Goal: Communication & Community: Ask a question

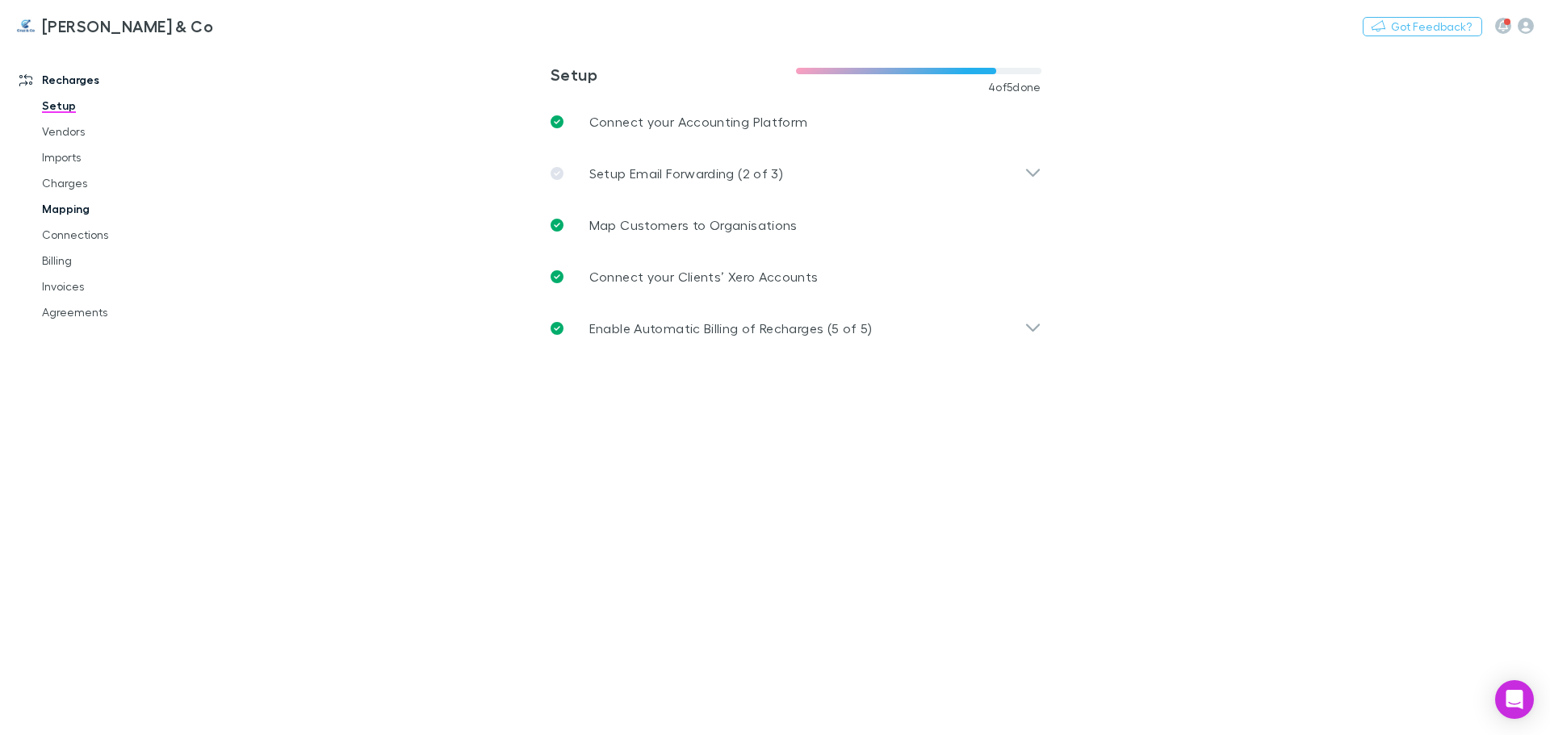
click at [83, 208] on link "Mapping" at bounding box center [122, 209] width 192 height 26
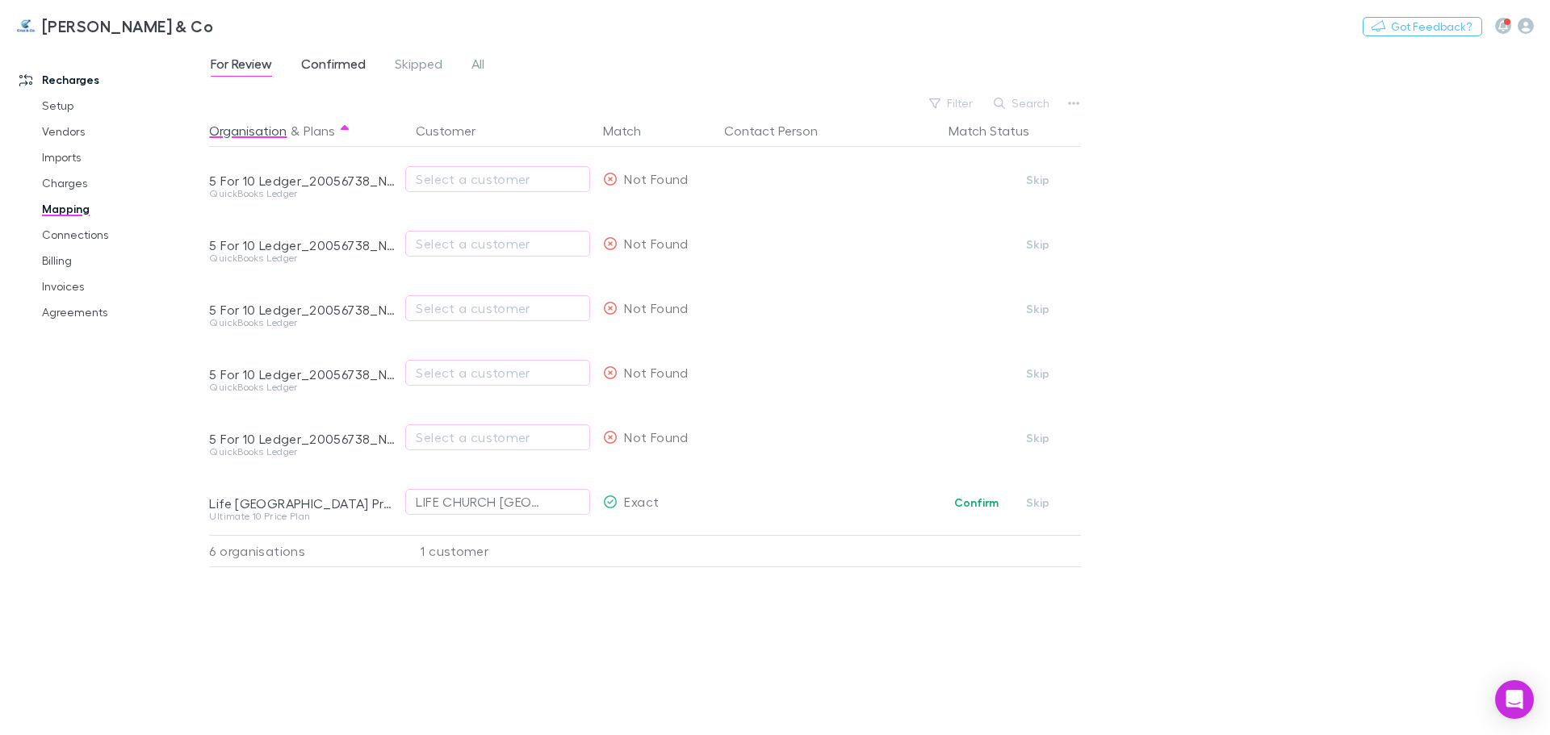
click at [352, 58] on span "Confirmed" at bounding box center [333, 66] width 65 height 21
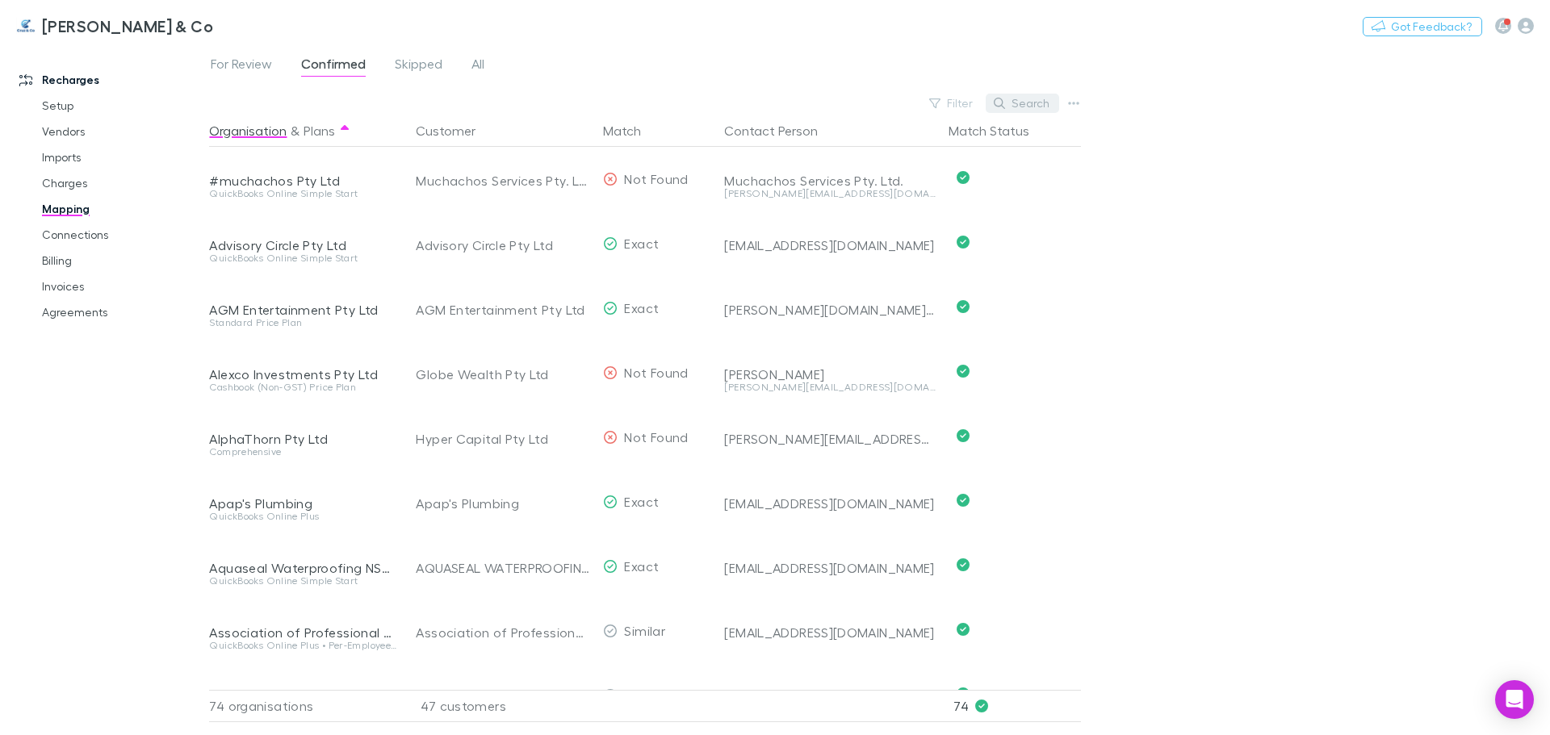
click at [1019, 103] on button "Search" at bounding box center [1022, 103] width 73 height 19
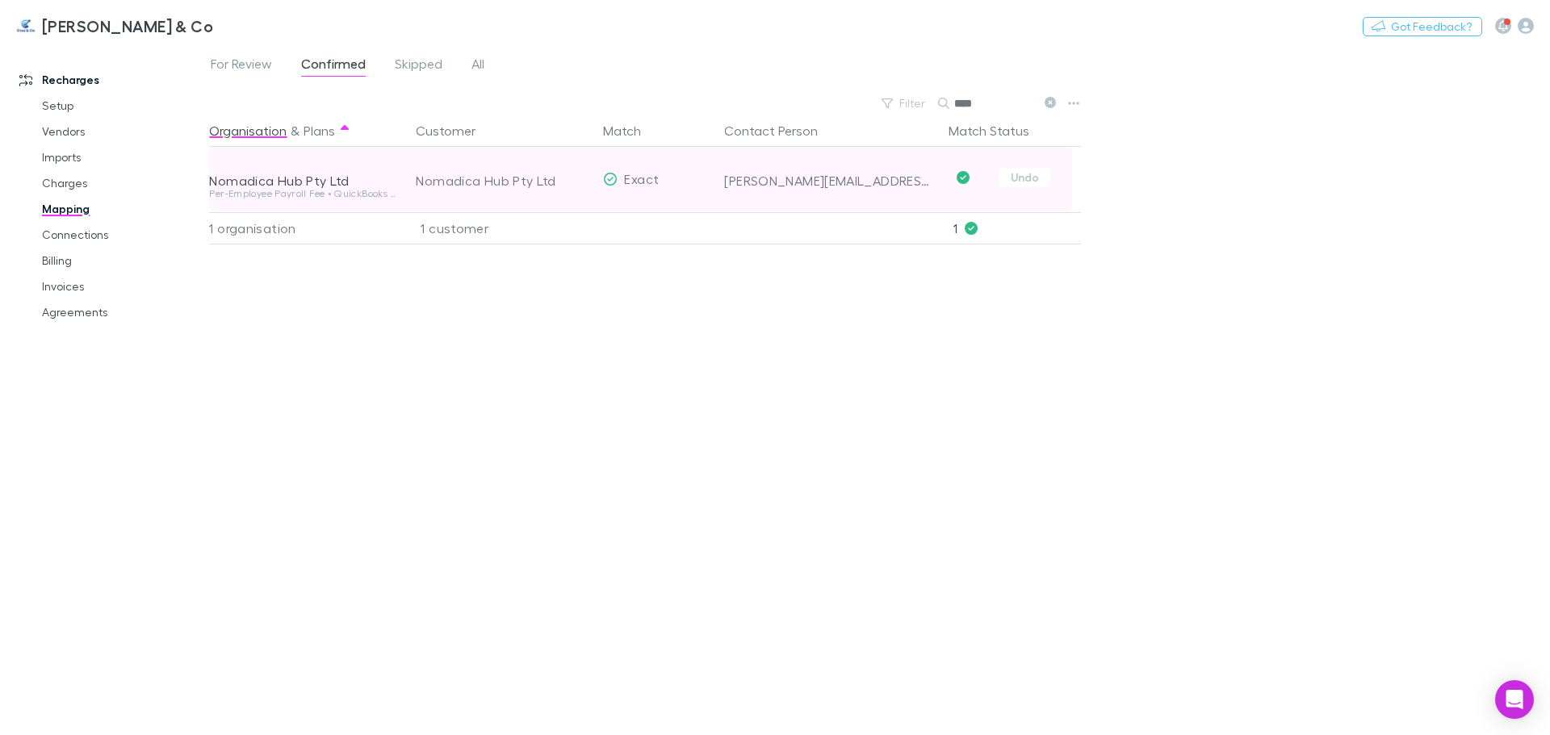
type input "****"
click at [460, 184] on div "Nomadica Hub Pty Ltd" at bounding box center [503, 181] width 174 height 65
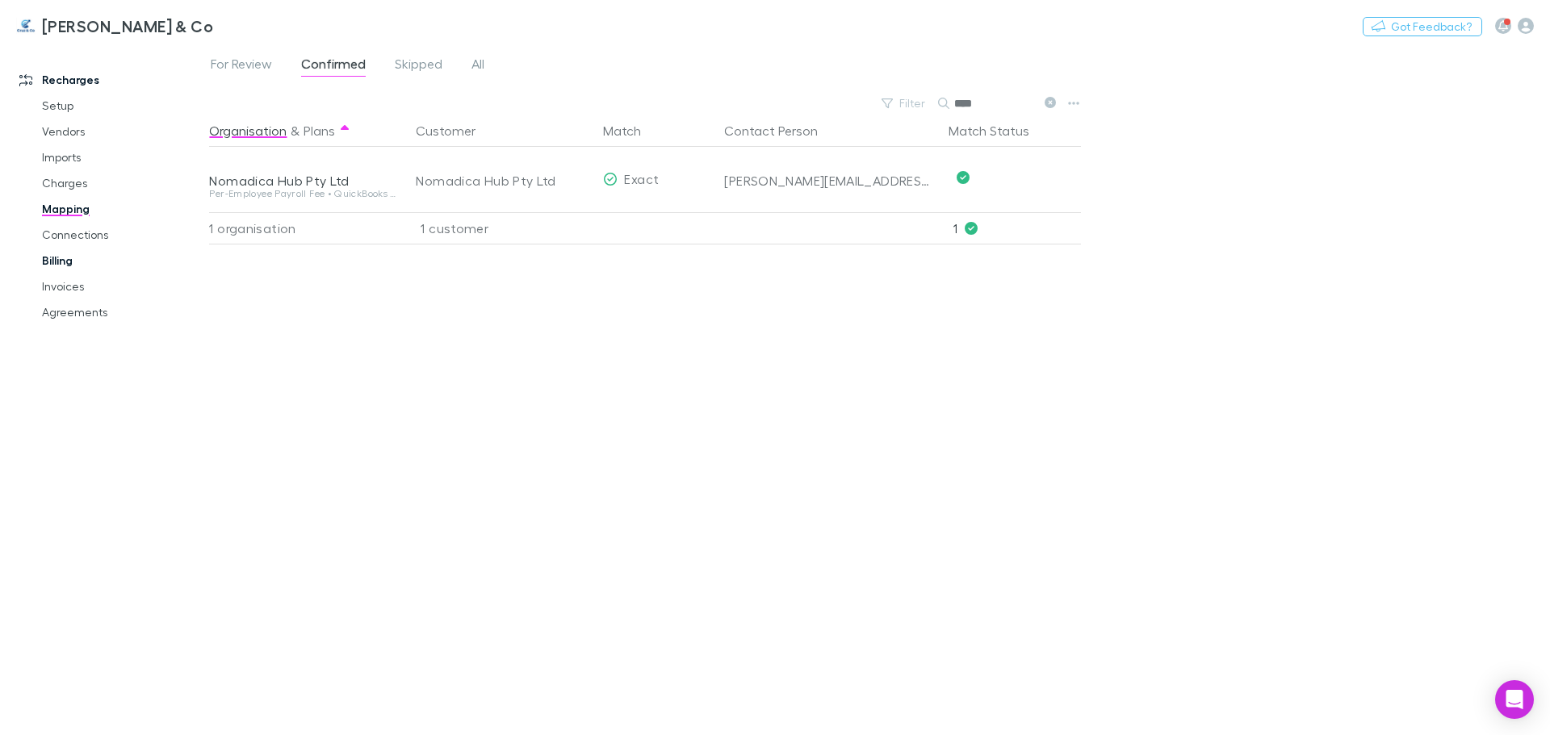
click at [70, 254] on link "Billing" at bounding box center [122, 261] width 192 height 26
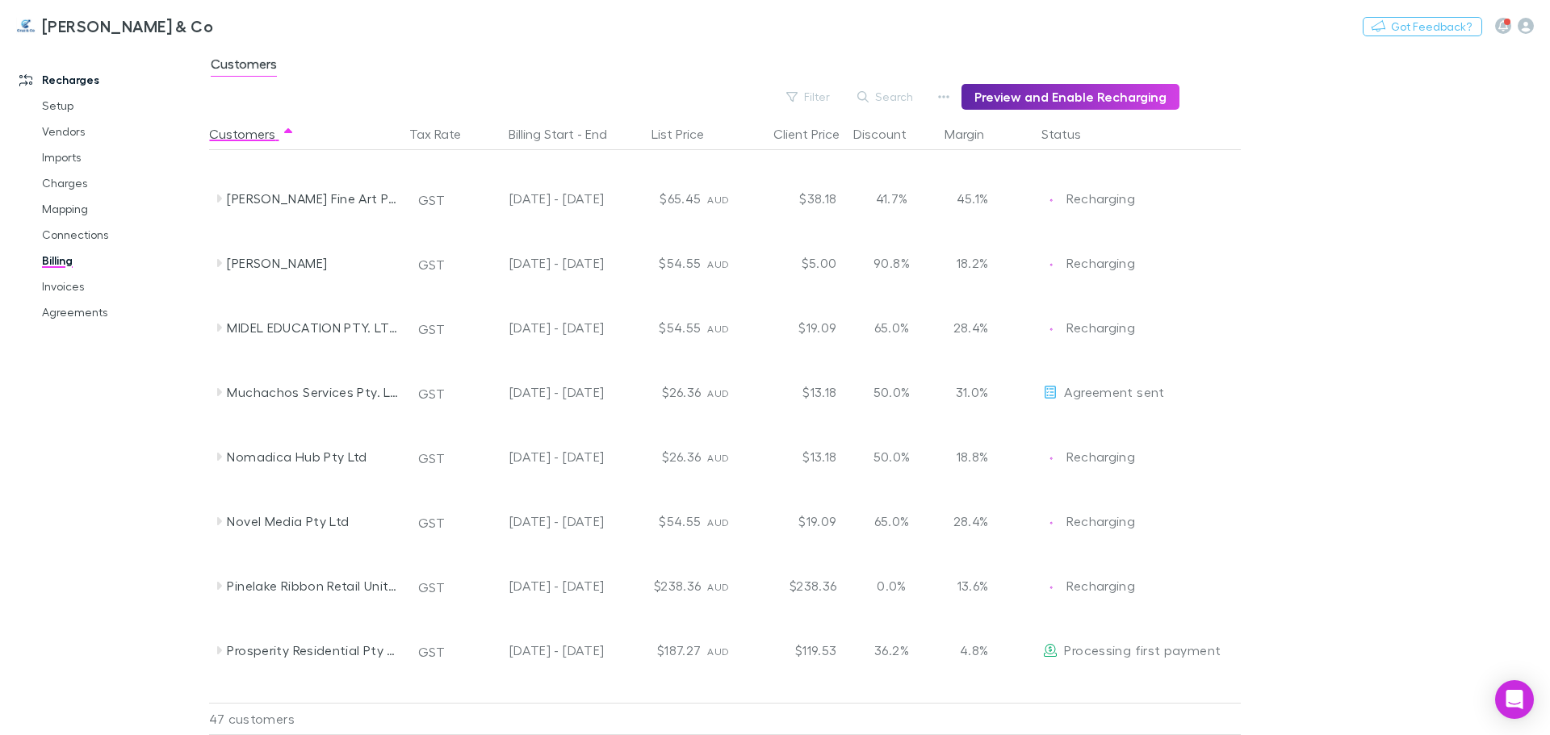
scroll to position [1614, 0]
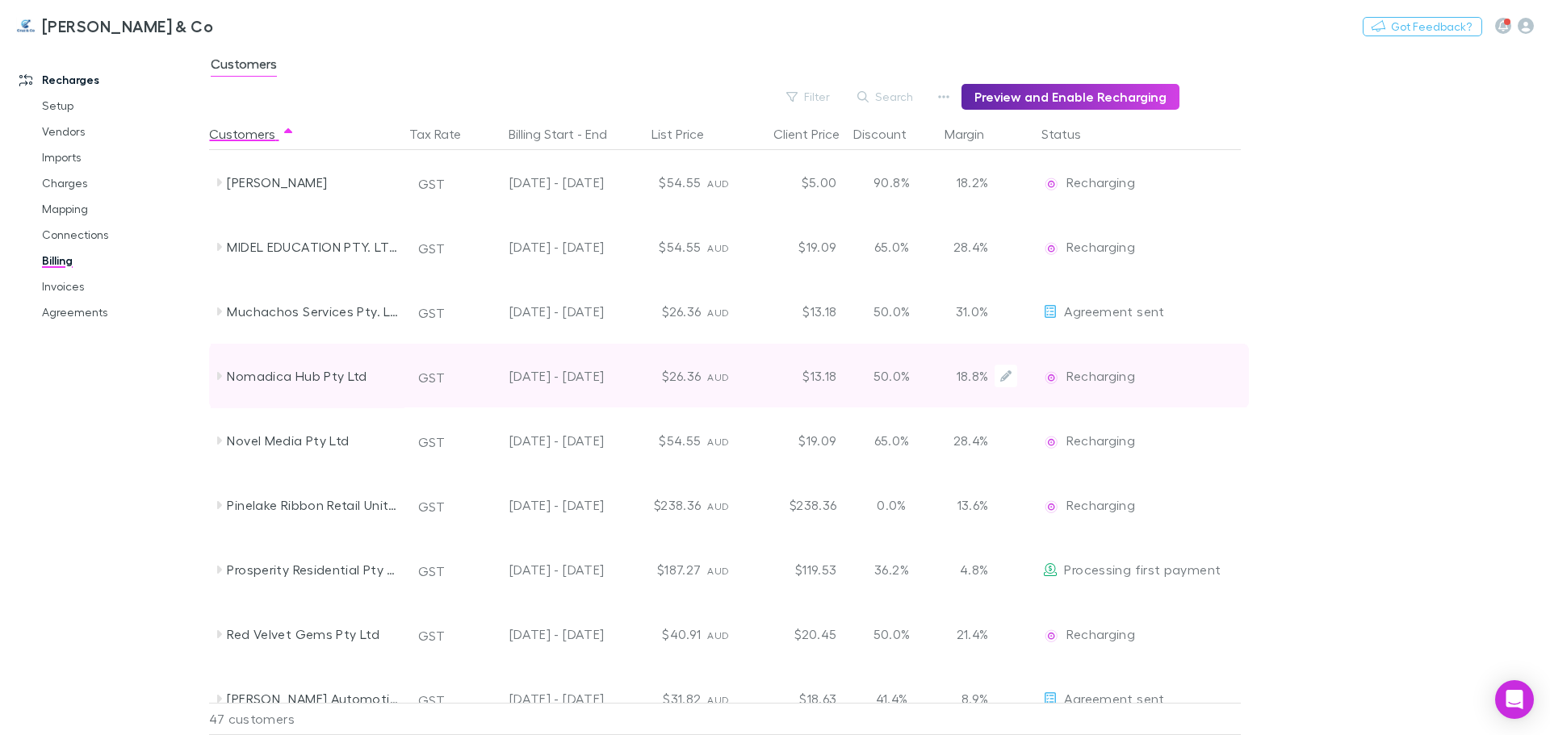
click at [570, 373] on div "[DATE] - [DATE]" at bounding box center [537, 376] width 132 height 65
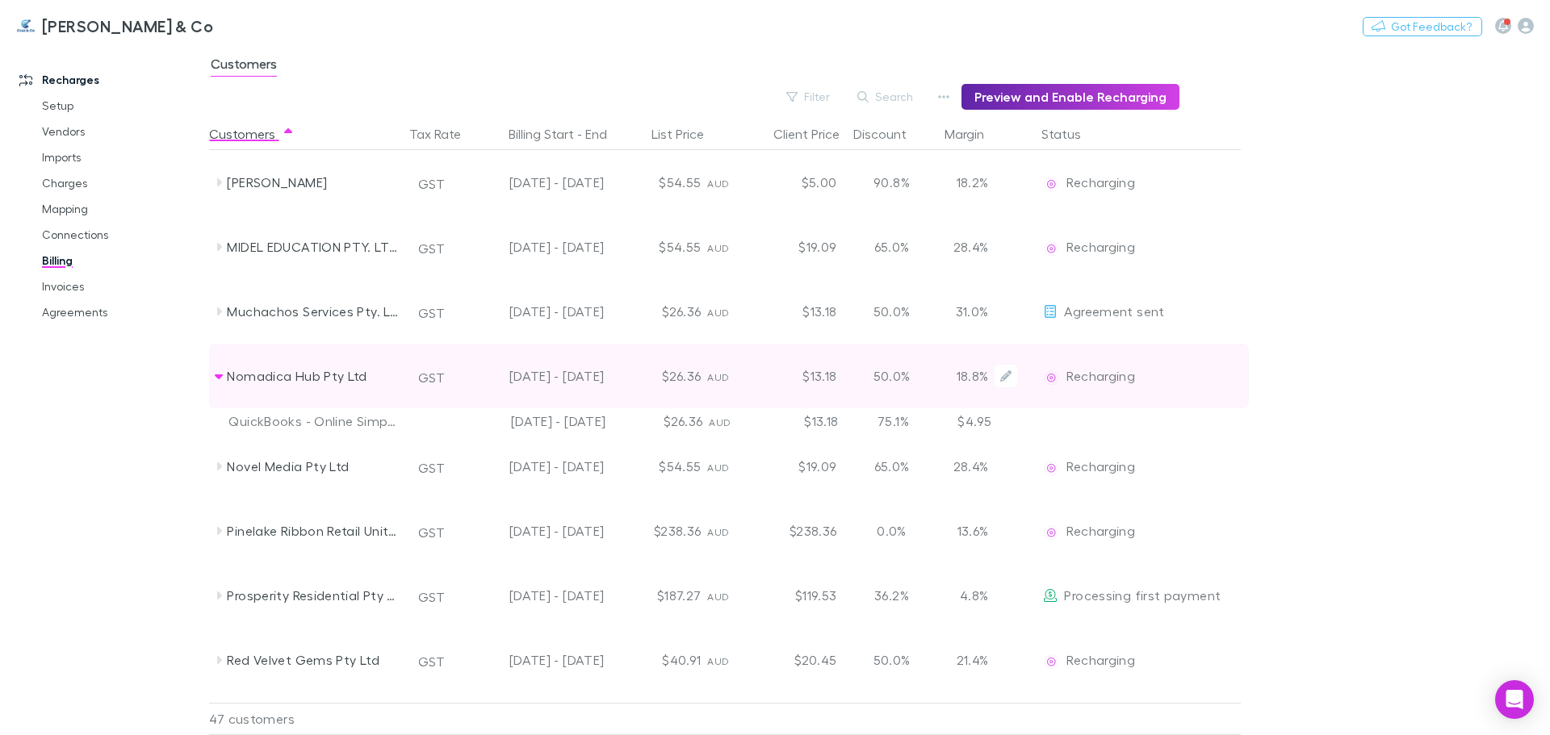
click at [1120, 375] on span "Recharging" at bounding box center [1100, 375] width 69 height 15
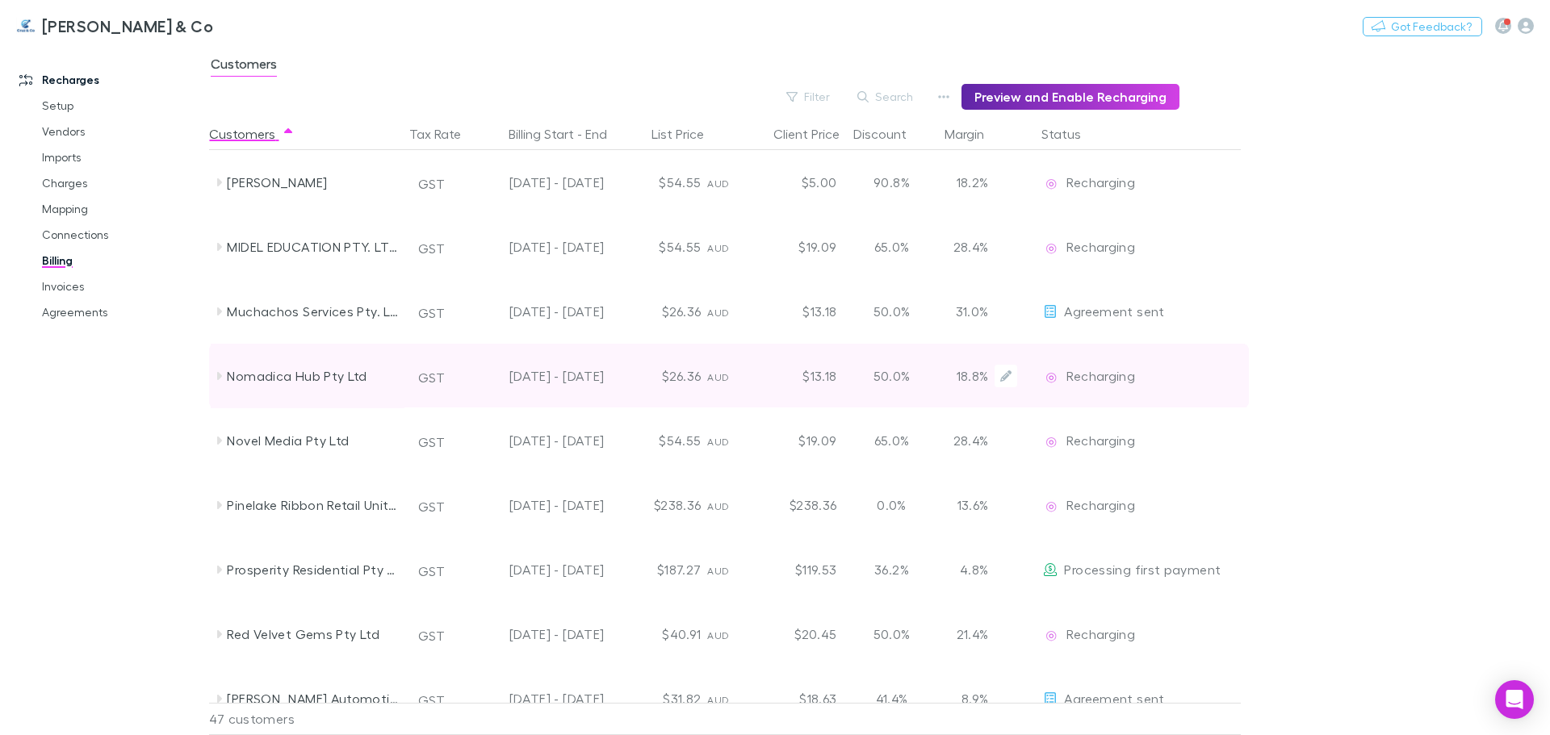
click at [1120, 375] on span "Recharging" at bounding box center [1100, 375] width 69 height 15
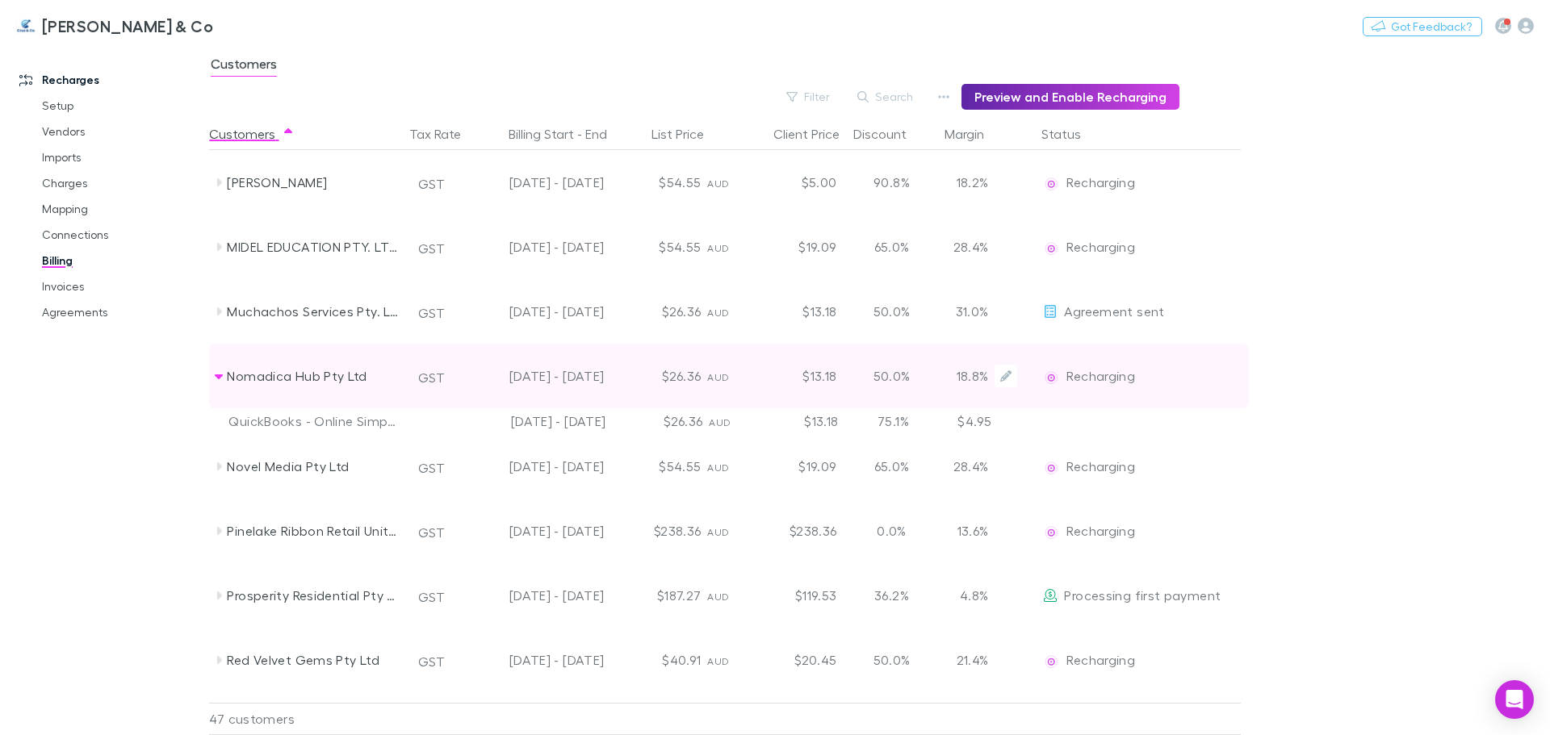
click at [1120, 375] on span "Recharging" at bounding box center [1100, 375] width 69 height 15
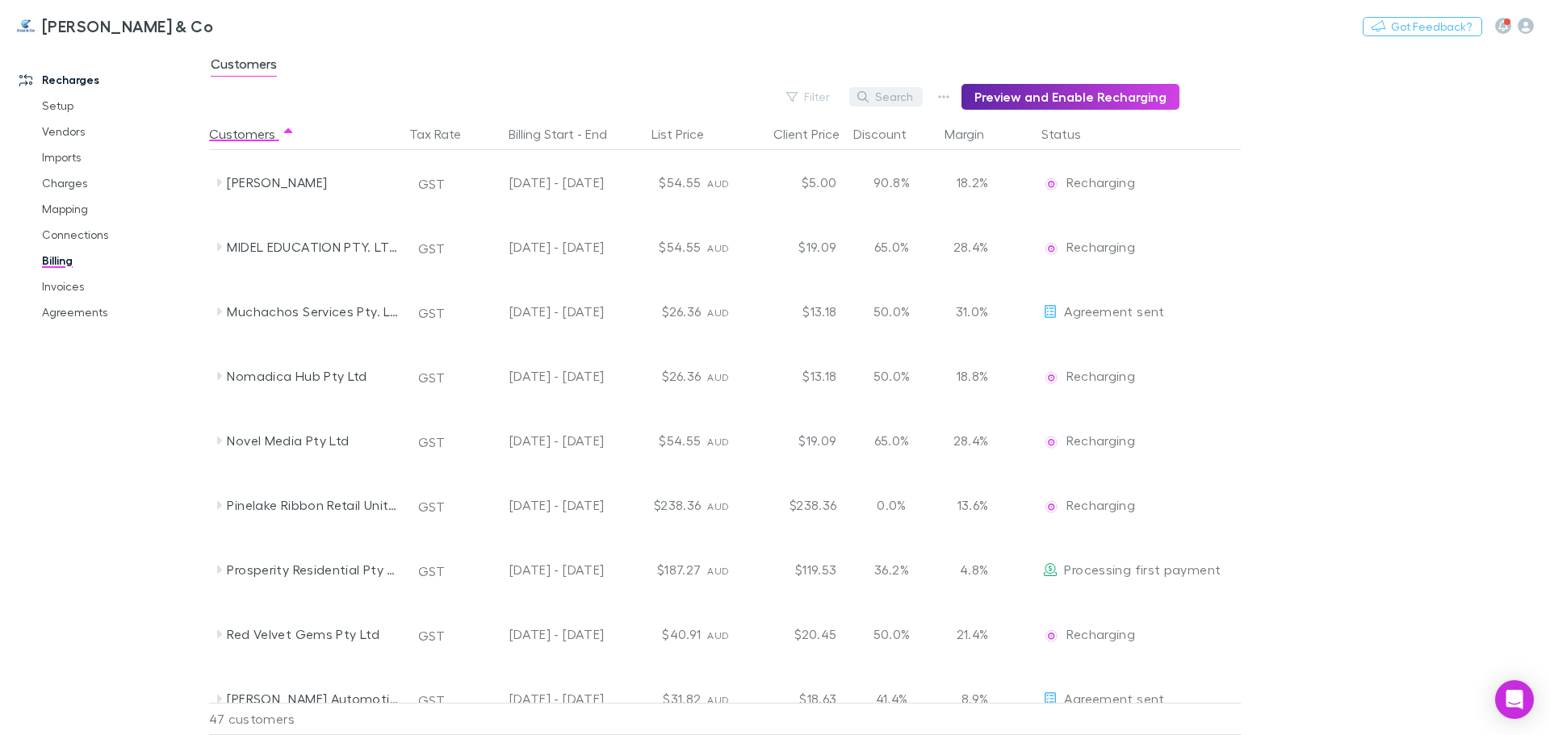
click at [882, 97] on button "Search" at bounding box center [885, 96] width 73 height 19
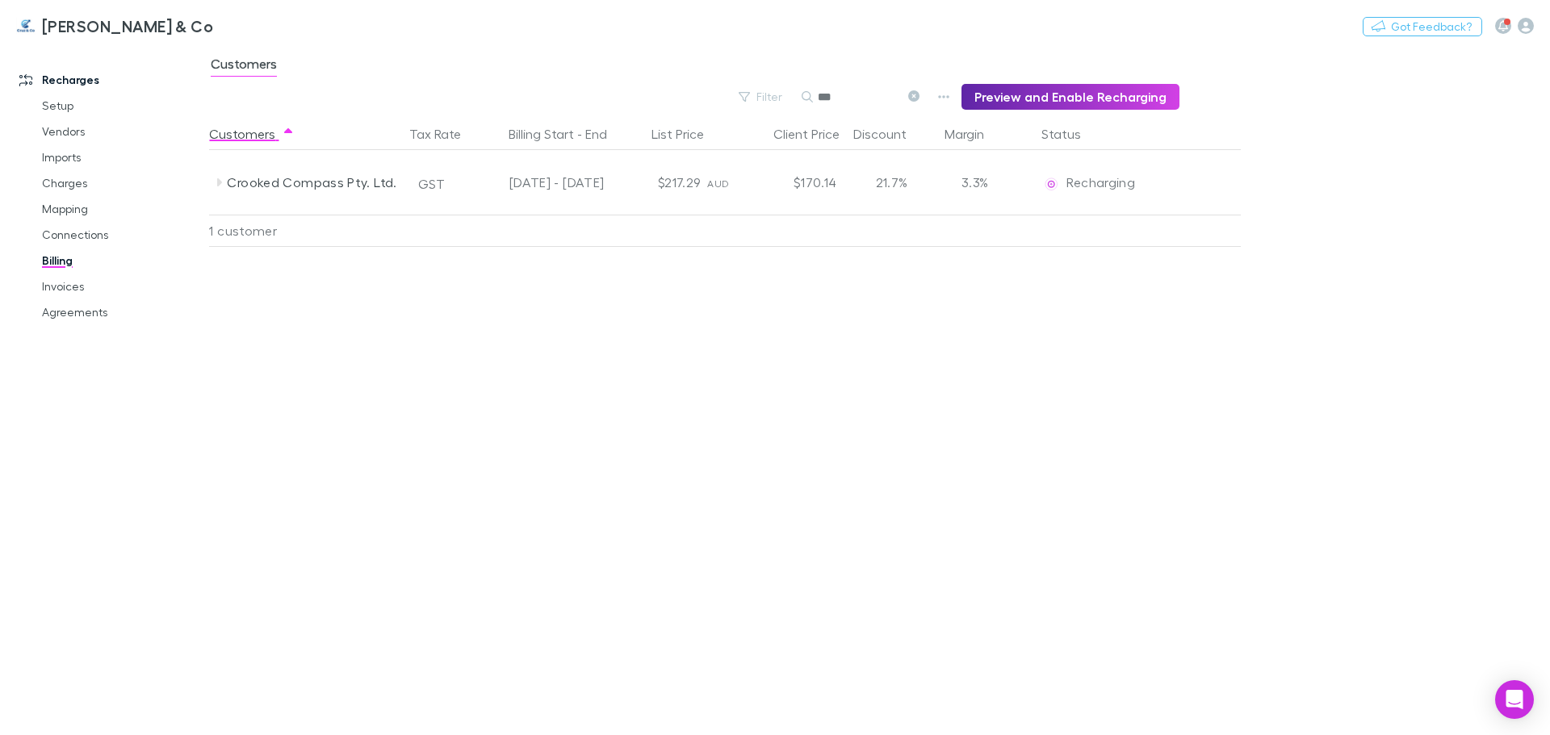
scroll to position [0, 0]
type input "*******"
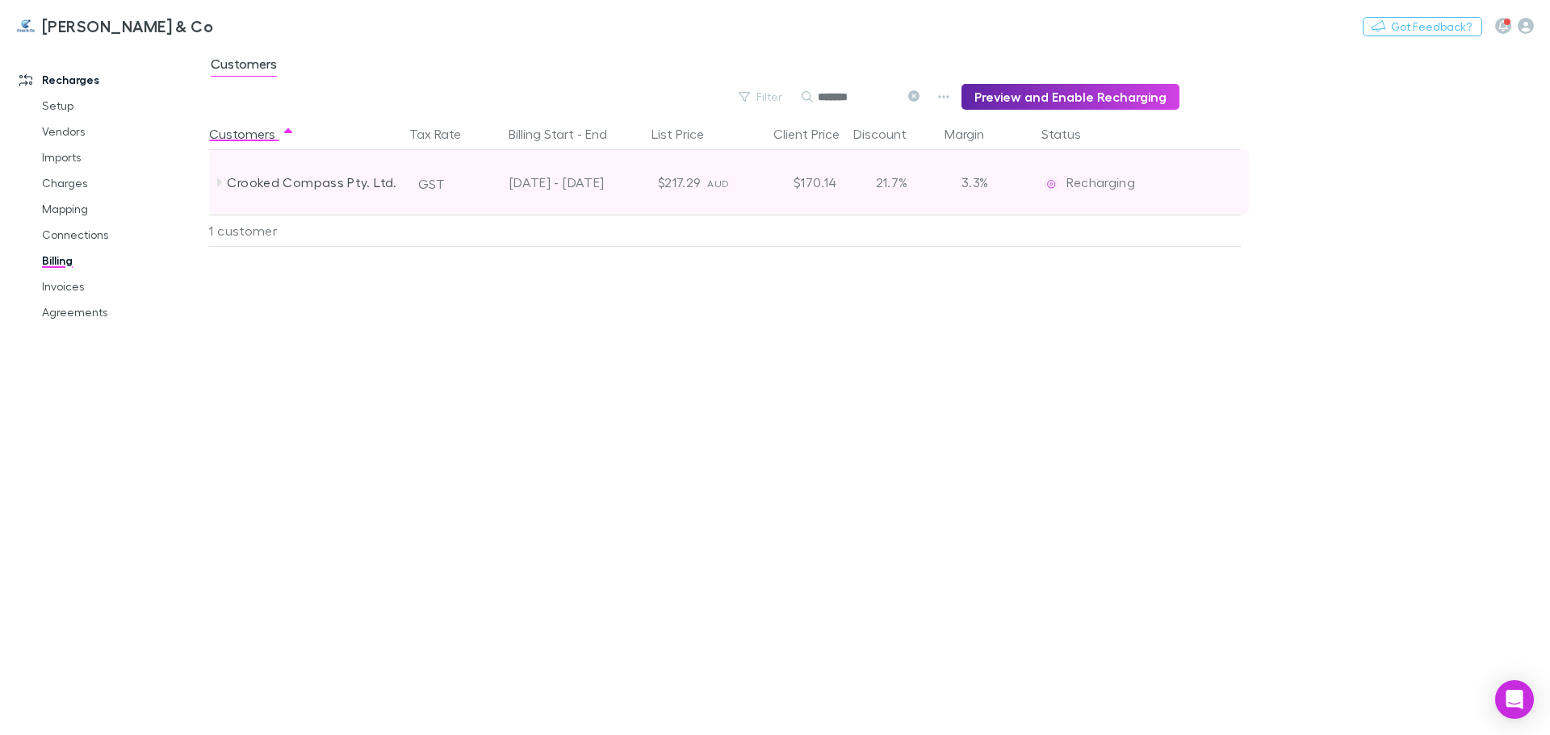
click at [216, 176] on icon at bounding box center [218, 182] width 13 height 13
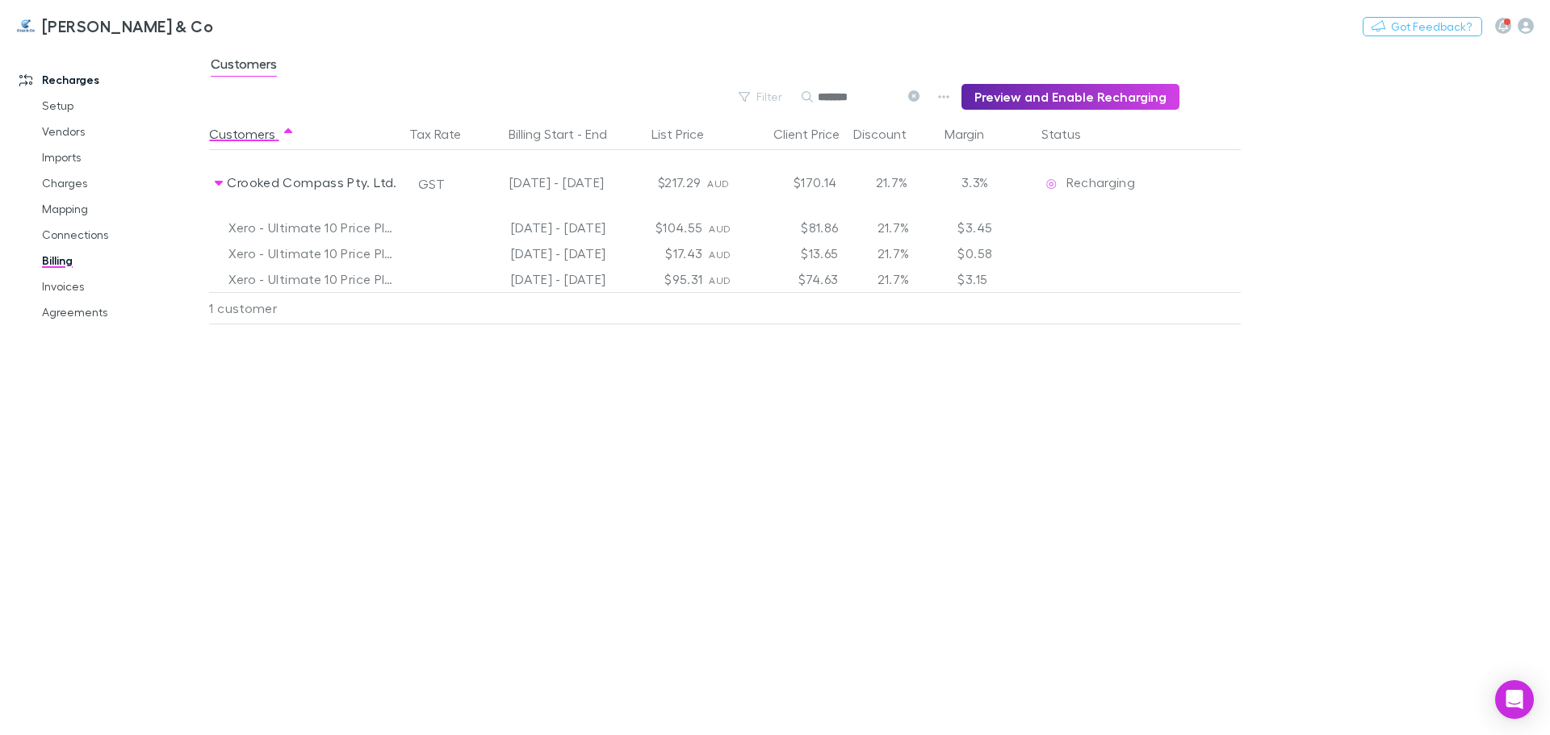
click at [62, 259] on link "Billing" at bounding box center [122, 261] width 192 height 26
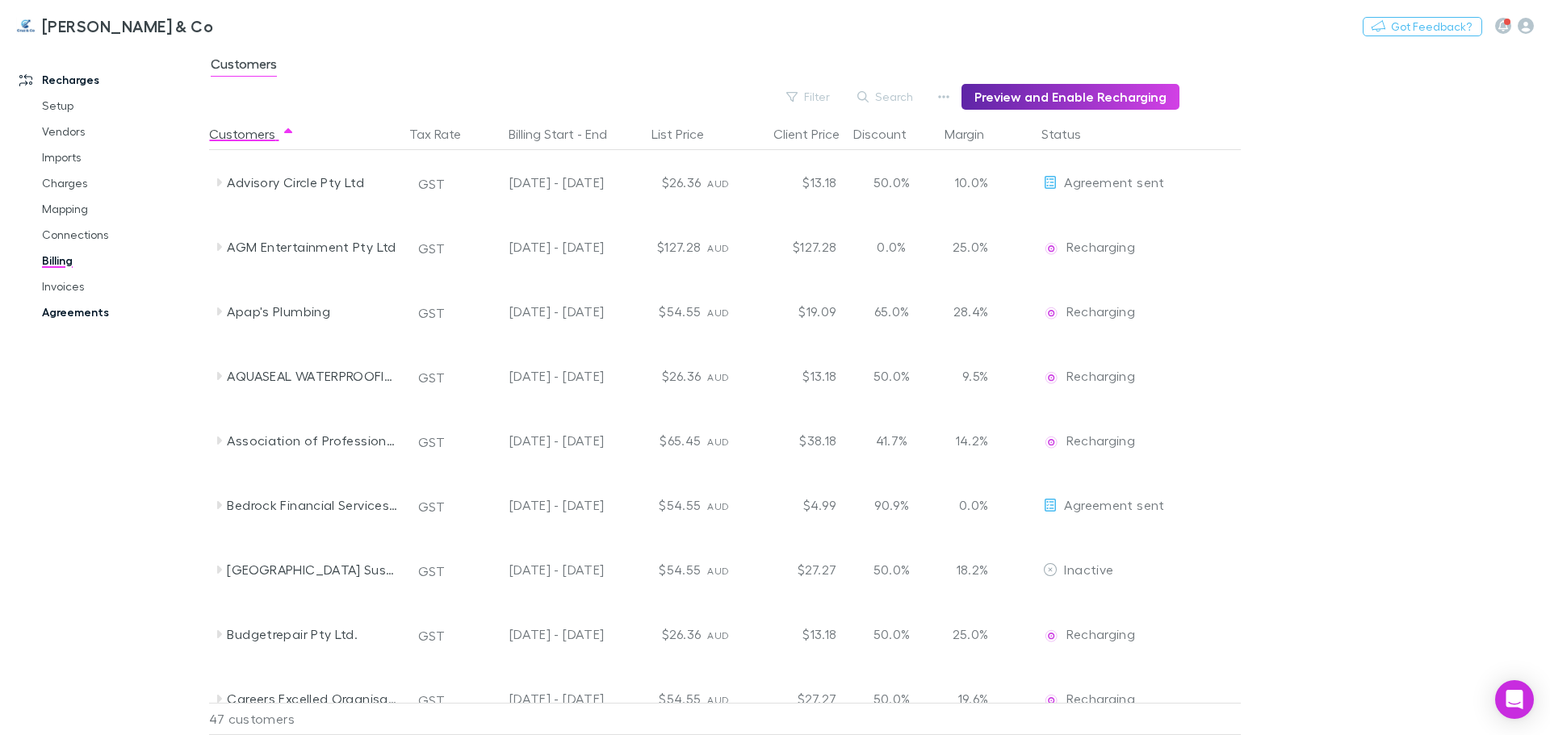
click at [77, 312] on link "Agreements" at bounding box center [122, 312] width 192 height 26
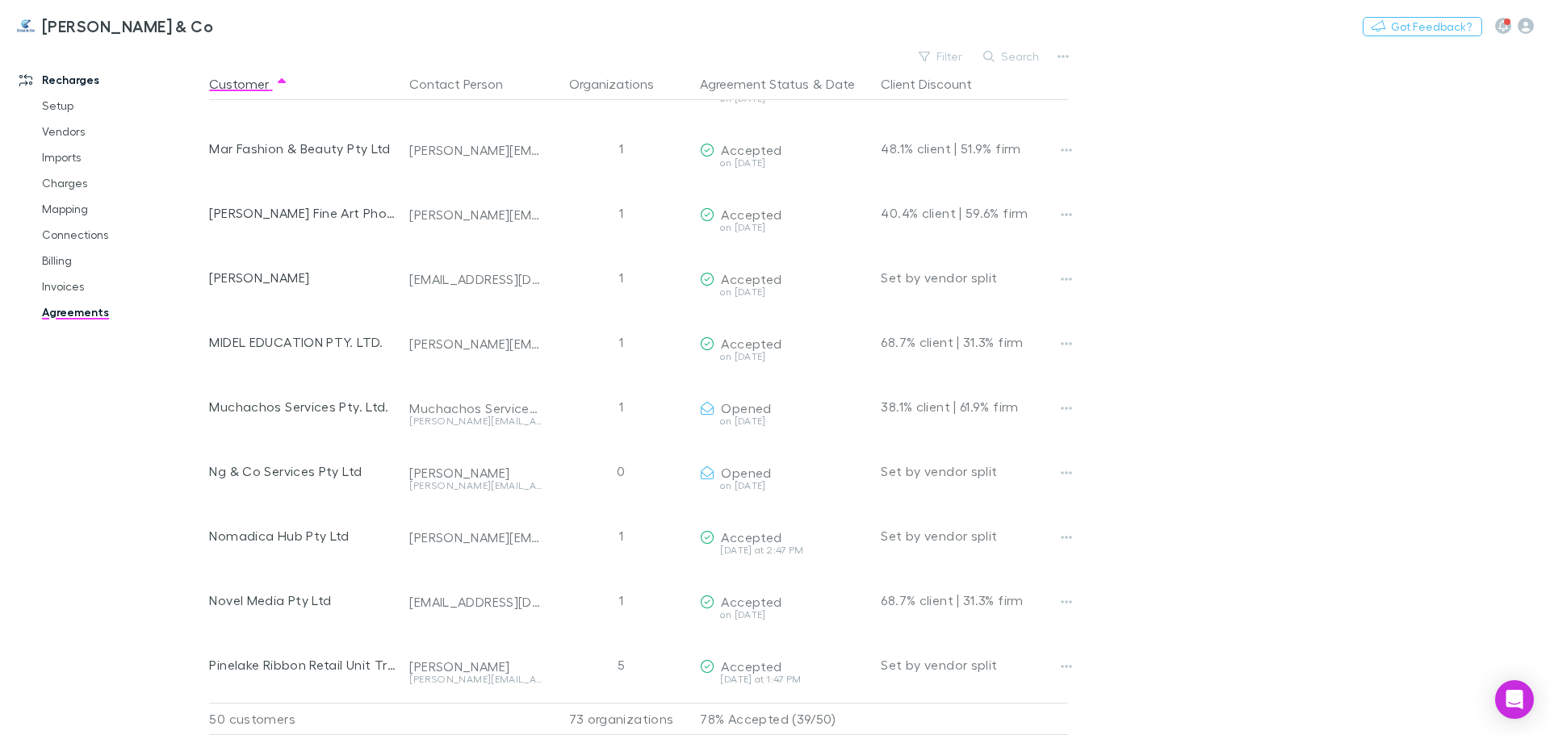
scroll to position [1614, 0]
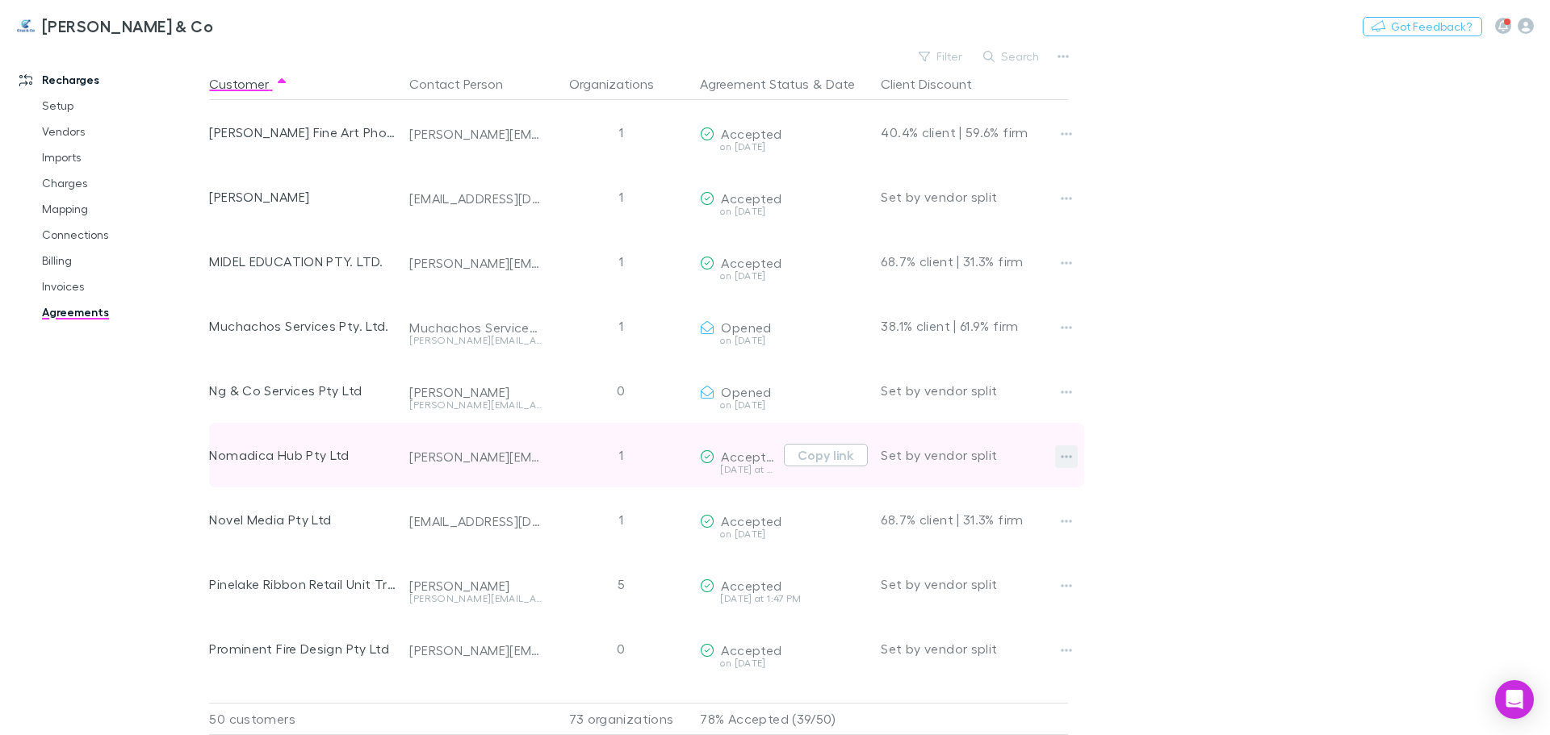
click at [1058, 458] on button "button" at bounding box center [1066, 457] width 23 height 23
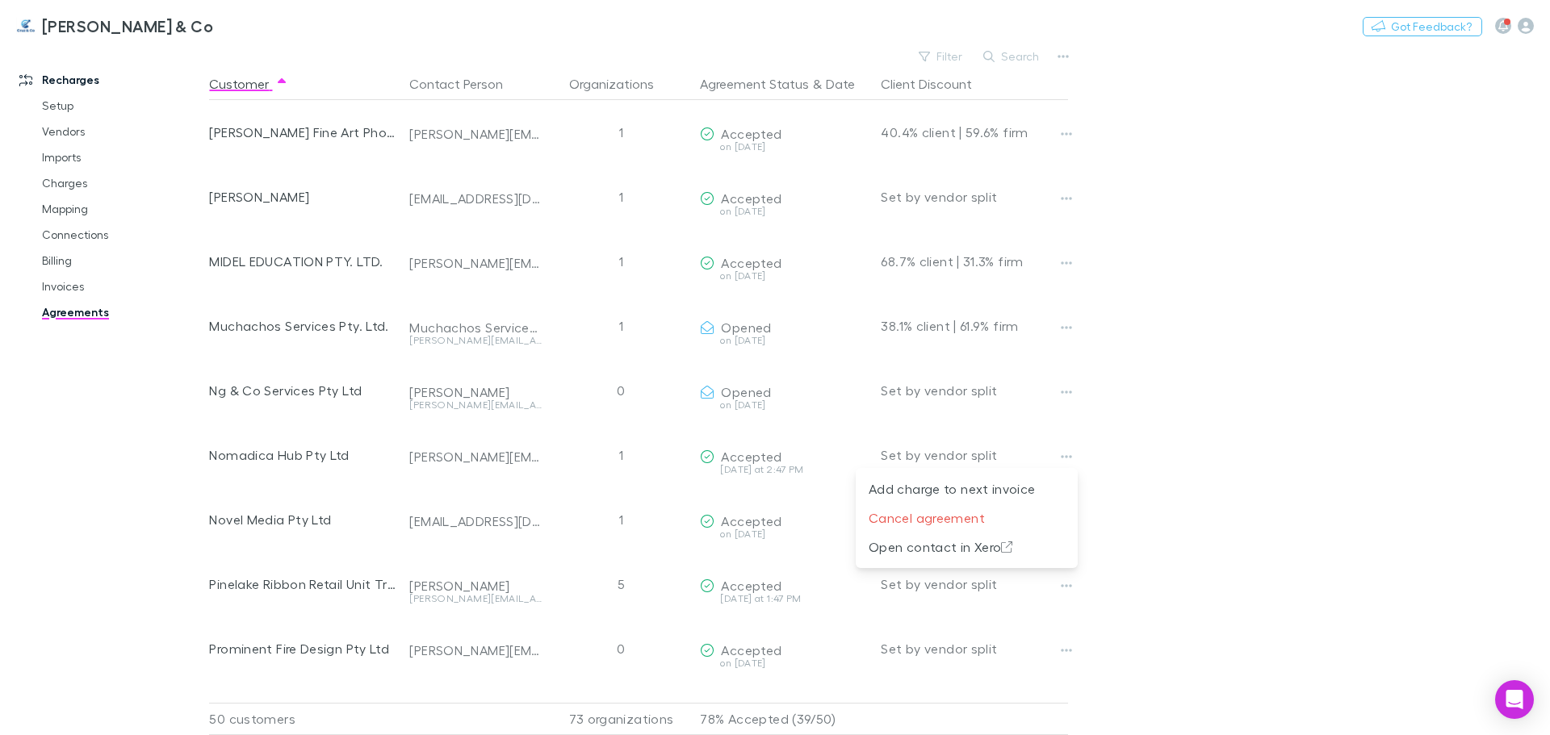
click at [1356, 467] on div at bounding box center [775, 367] width 1550 height 735
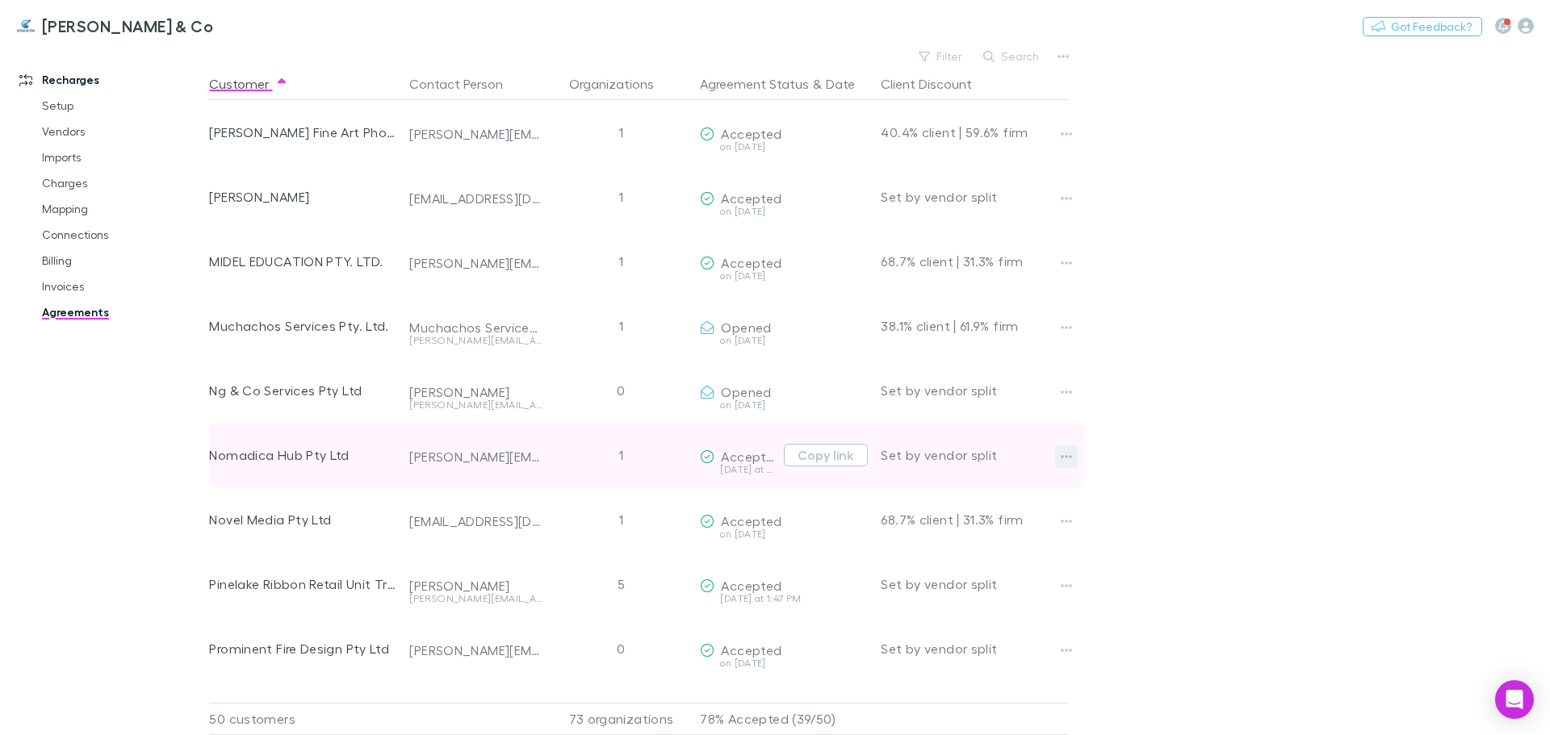
click at [1062, 456] on icon "button" at bounding box center [1066, 456] width 11 height 3
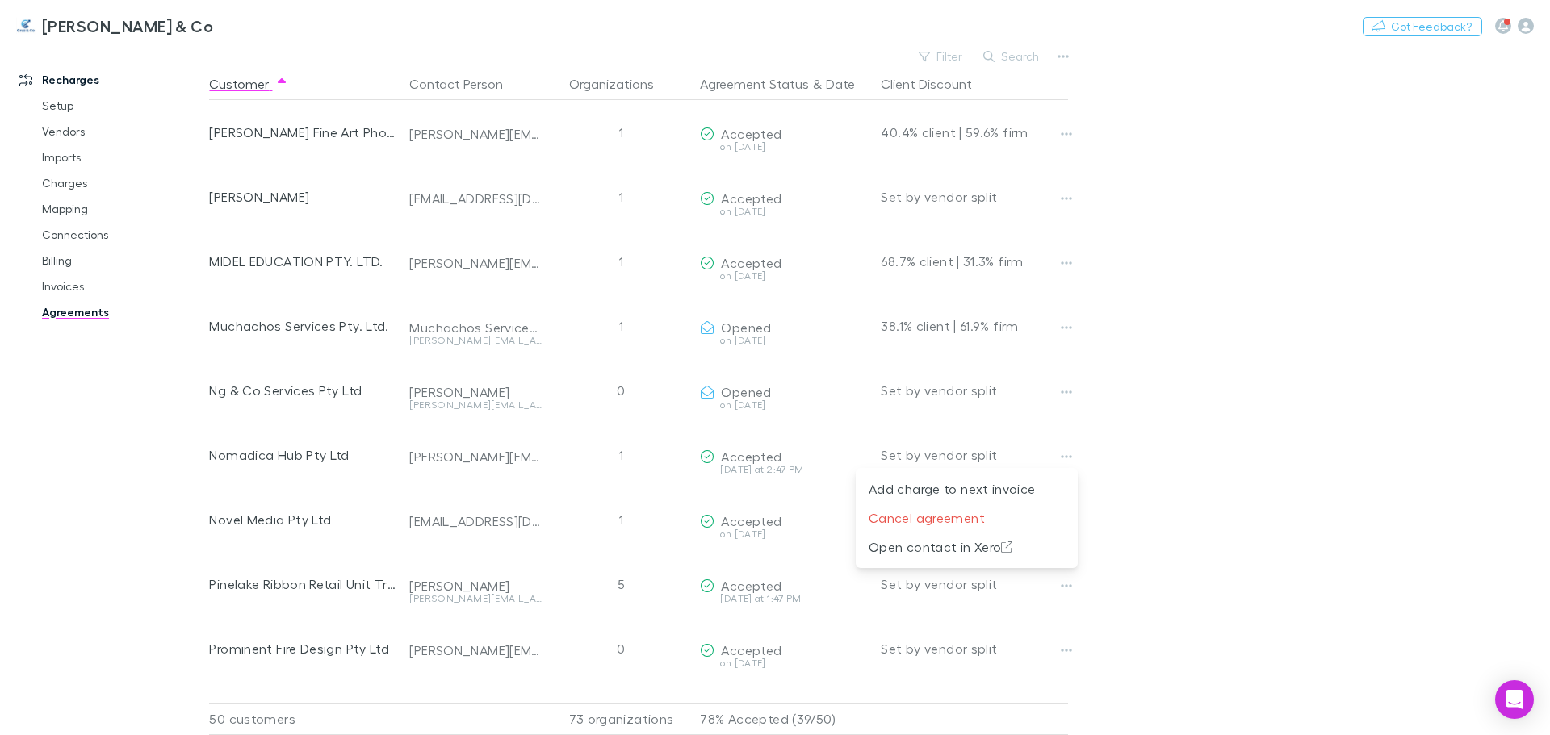
click at [1290, 475] on div at bounding box center [775, 367] width 1550 height 735
click at [1514, 701] on icon "Open Intercom Messenger" at bounding box center [1514, 699] width 19 height 21
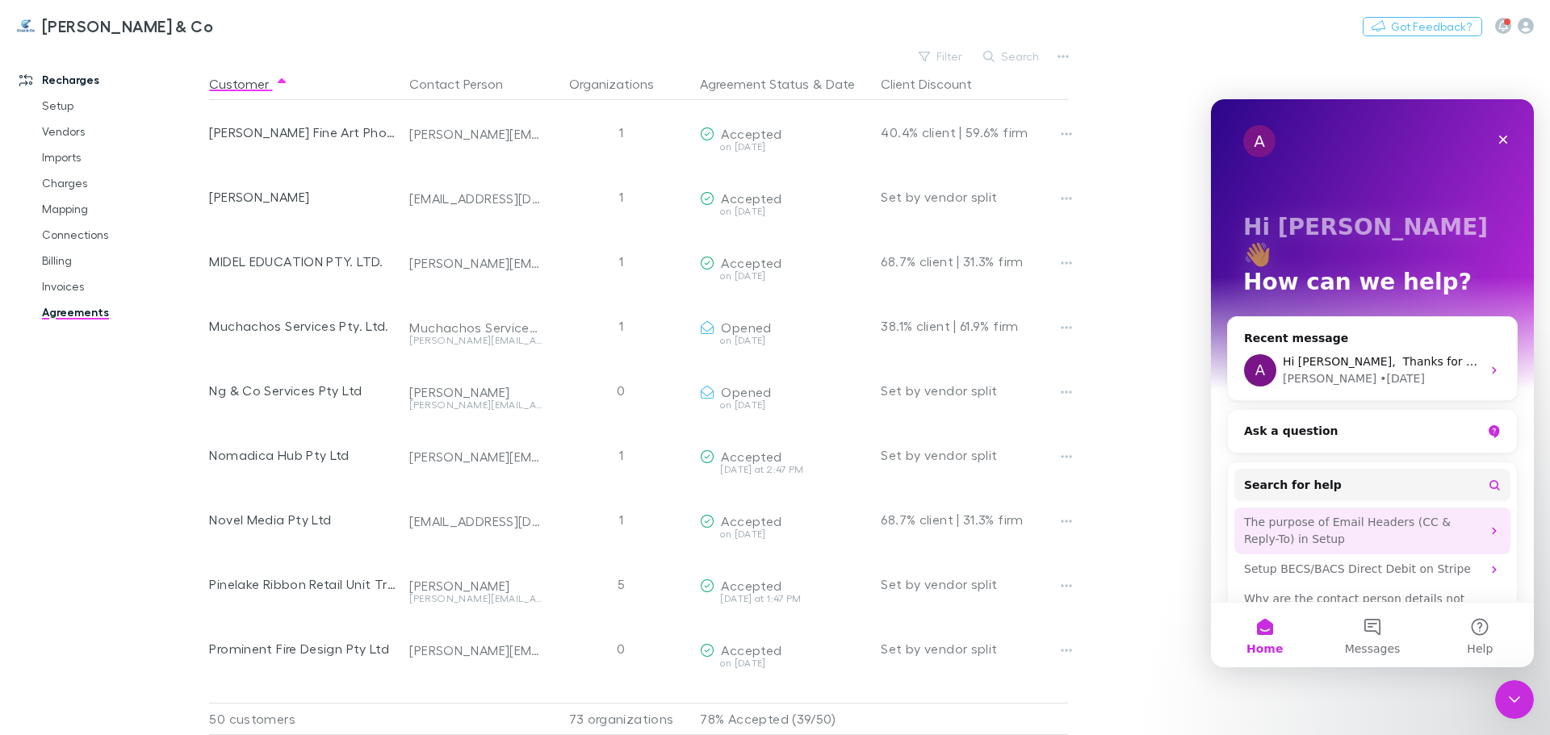
scroll to position [0, 0]
click at [1376, 626] on button "Messages" at bounding box center [1371, 635] width 107 height 65
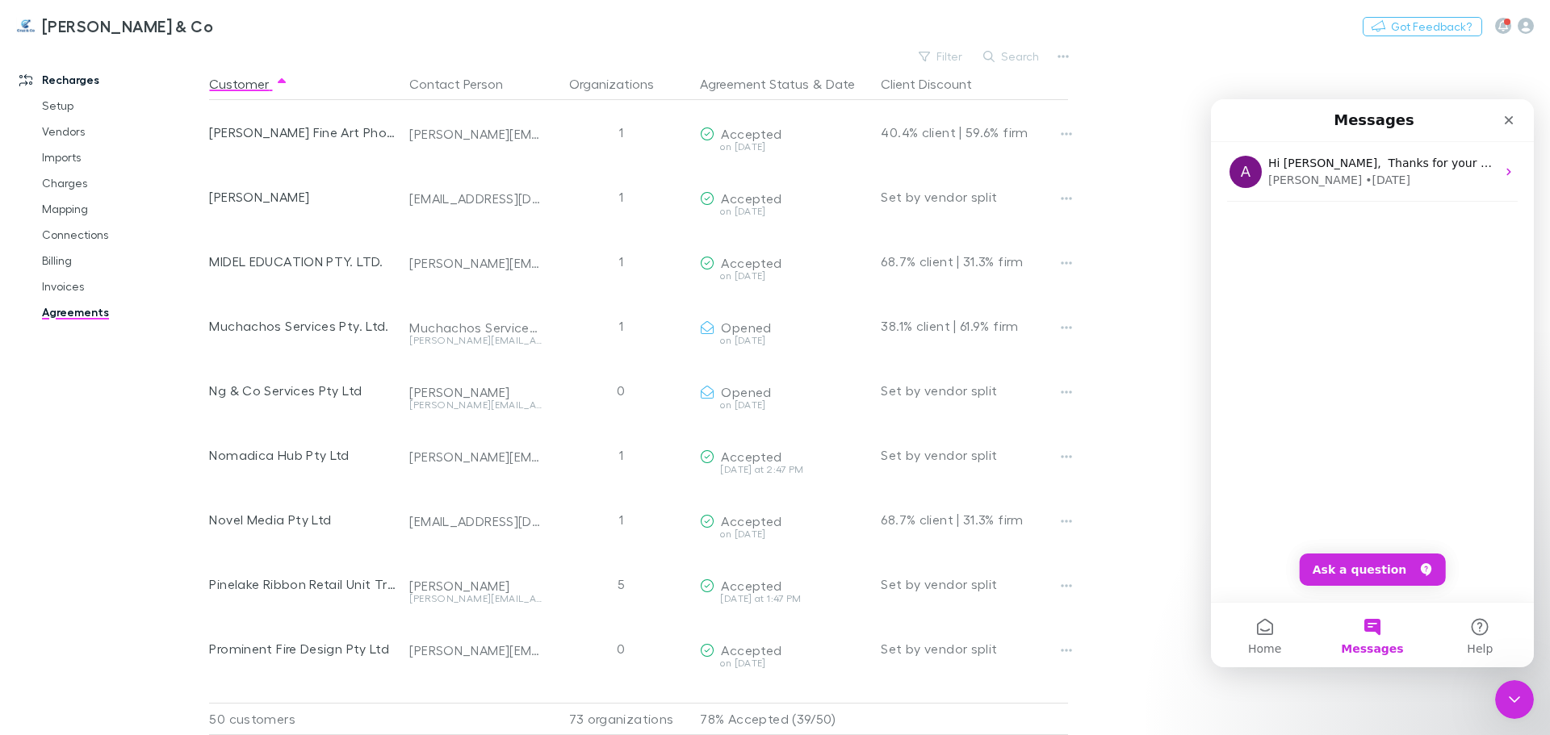
click at [1355, 425] on div "A Hi [PERSON_NAME], ​ Thanks for your patience. Let me clear up your two querie…" at bounding box center [1372, 372] width 323 height 460
click at [1355, 505] on div "A Hi [PERSON_NAME], ​ Thanks for your patience. Let me clear up your two querie…" at bounding box center [1372, 372] width 323 height 460
click at [1367, 569] on button "Ask a question" at bounding box center [1373, 570] width 146 height 32
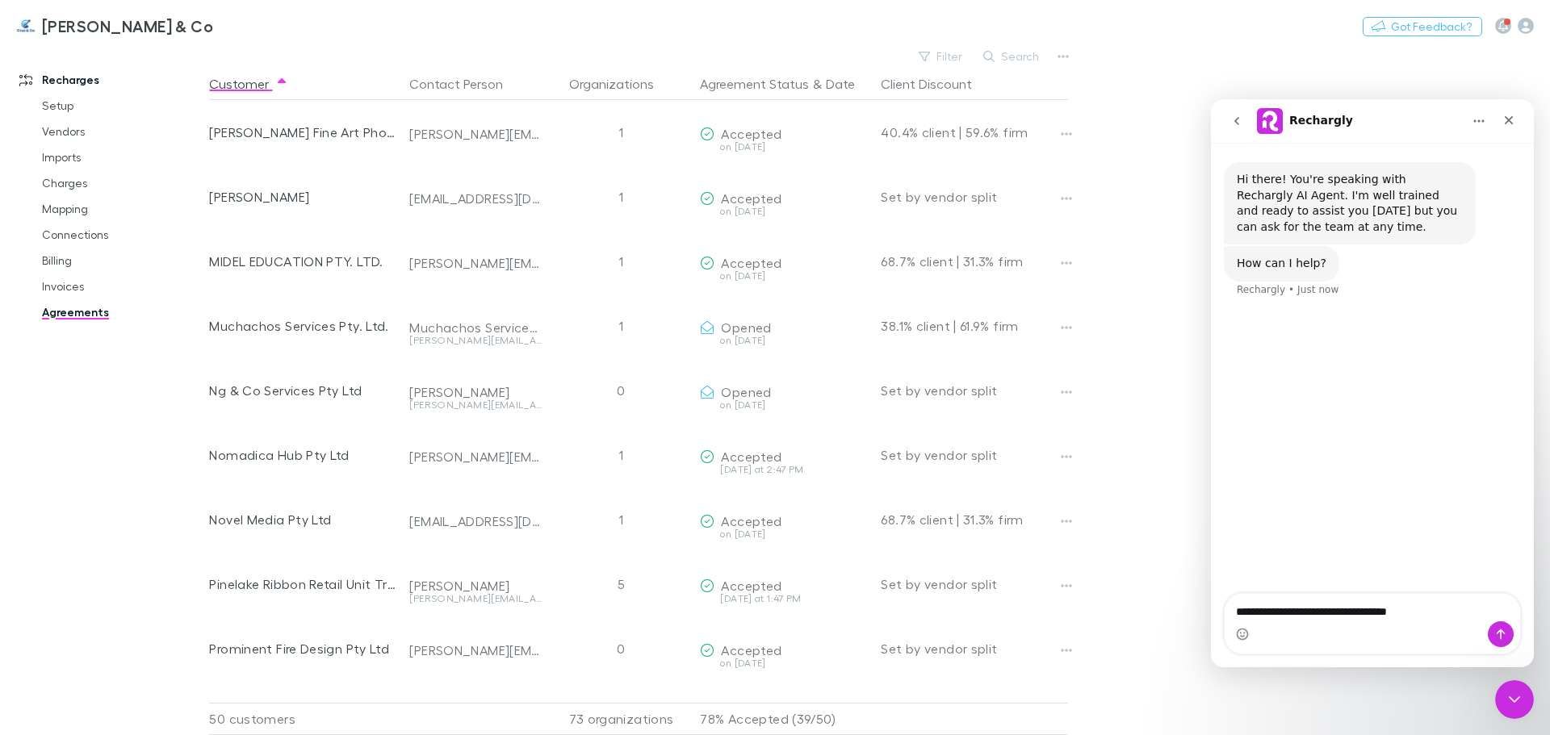
type textarea "**********"
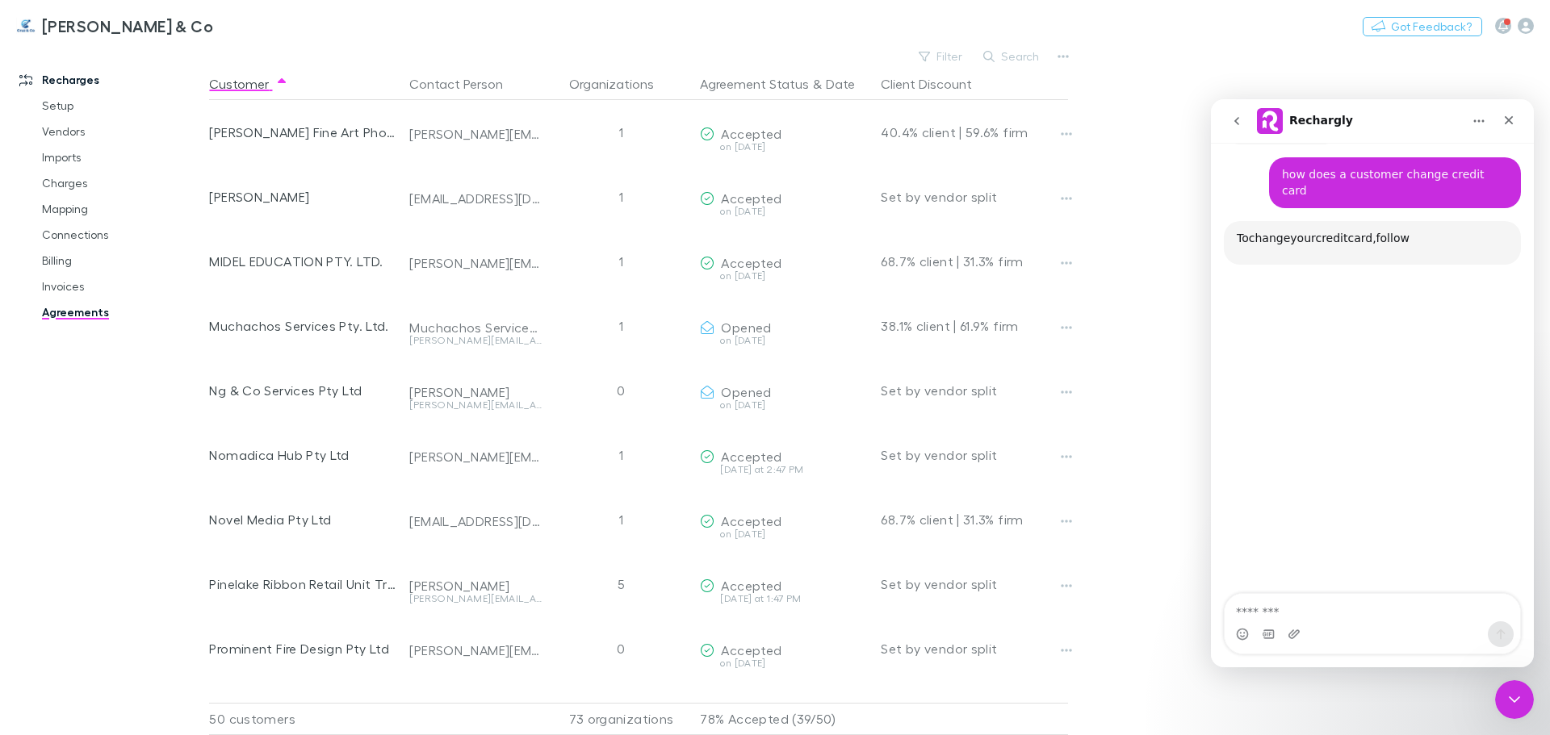
scroll to position [156, 0]
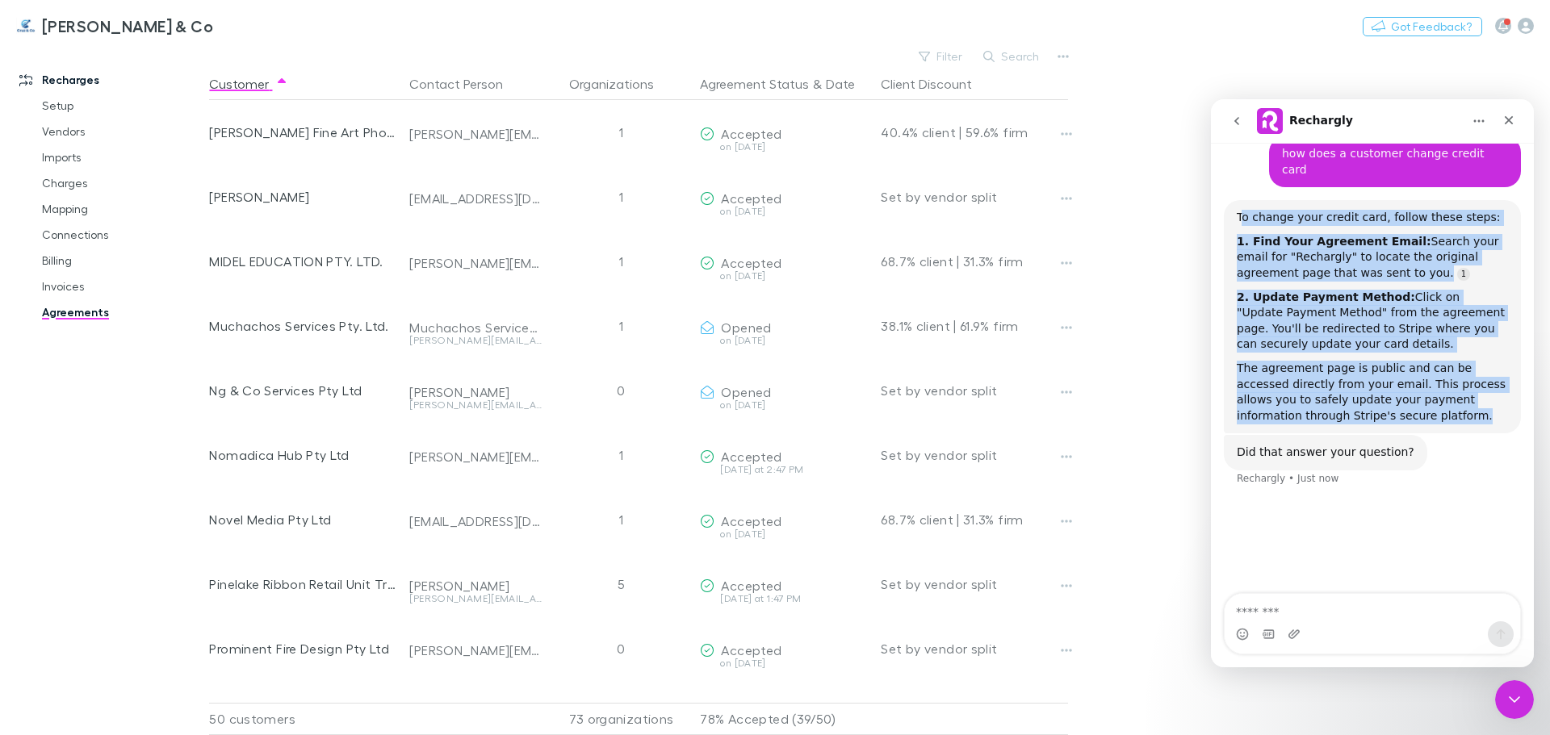
drag, startPoint x: 1239, startPoint y: 199, endPoint x: 1406, endPoint y: 399, distance: 260.1
click at [1406, 399] on div "To change your credit card, follow these steps: 1. Find Your Agreement Email: S…" at bounding box center [1372, 317] width 271 height 214
copy div "o change your credit card, follow these steps: 1. Find Your Agreement Email: Se…"
